Goal: Register for event/course

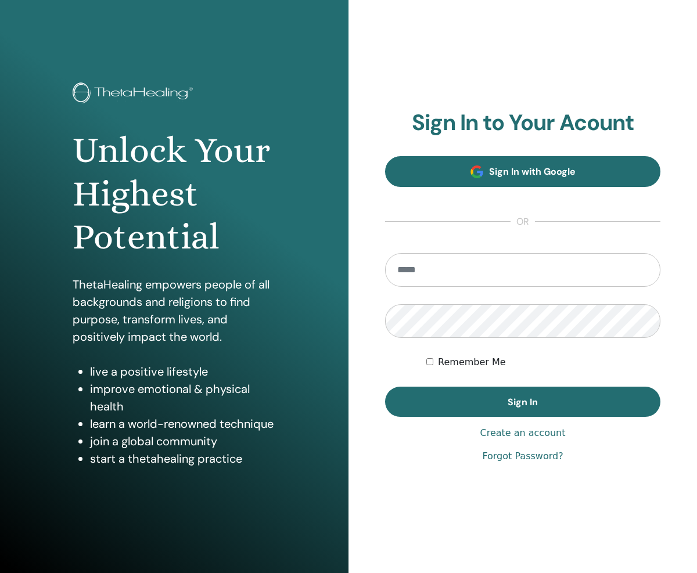
click at [572, 170] on span "Sign In with Google" at bounding box center [532, 171] width 87 height 12
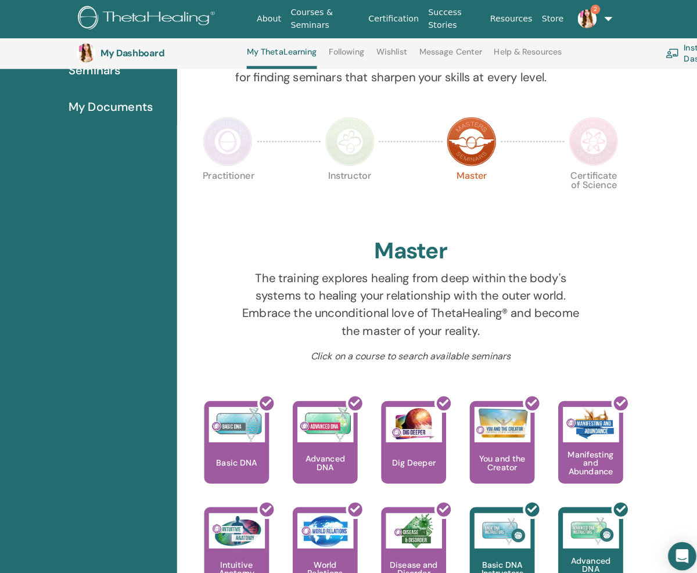
scroll to position [78, 0]
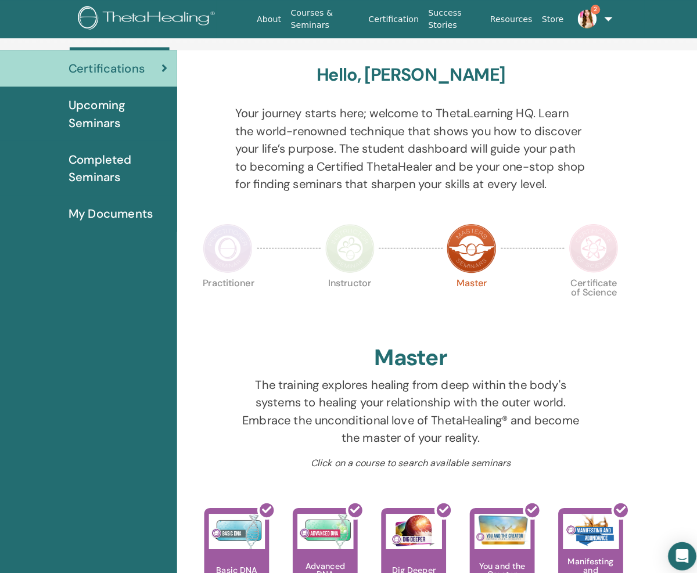
click at [580, 236] on img at bounding box center [584, 244] width 49 height 49
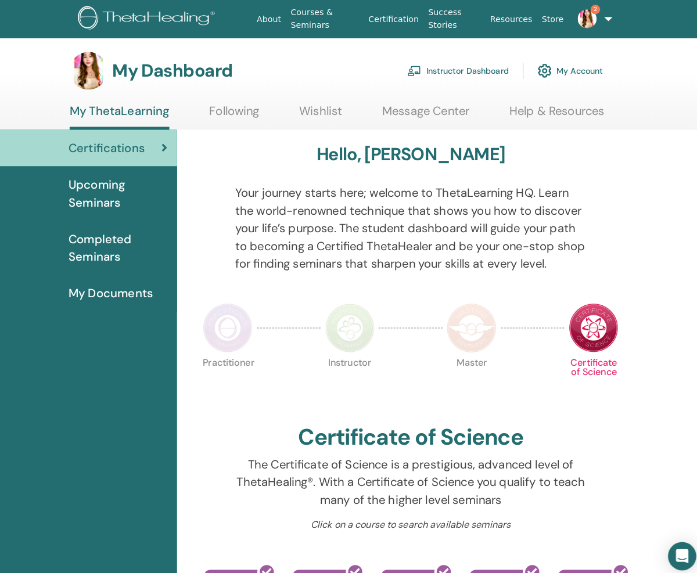
click at [144, 204] on span "Upcoming Seminars" at bounding box center [116, 190] width 98 height 35
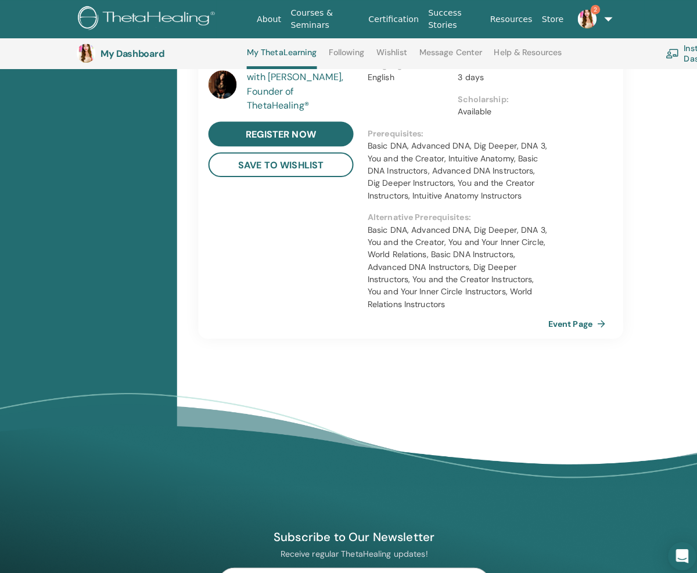
scroll to position [1046, 0]
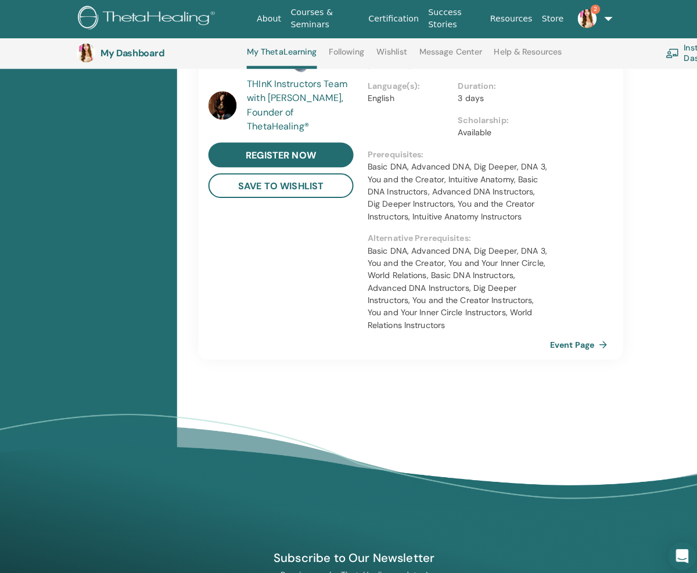
click at [546, 331] on link "Event Page" at bounding box center [571, 339] width 61 height 17
